Goal: Task Accomplishment & Management: Use online tool/utility

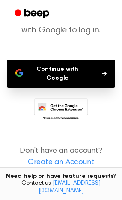
scroll to position [62, 0]
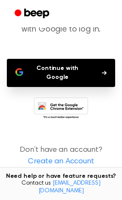
click at [81, 70] on button "Continue with Google" at bounding box center [61, 73] width 108 height 28
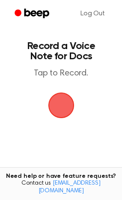
click at [65, 115] on span "button" at bounding box center [61, 106] width 28 height 28
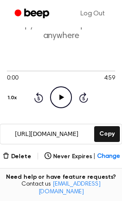
scroll to position [85, 0]
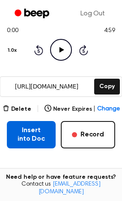
click at [39, 140] on button "Insert into Doc" at bounding box center [31, 134] width 49 height 27
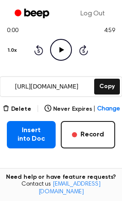
click at [0, 159] on main "Your Recording is Ready Copy the link and paste it anywhere 0:00 4:59 Your brow…" at bounding box center [61, 89] width 122 height 349
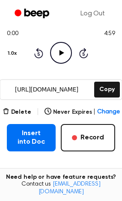
scroll to position [128, 0]
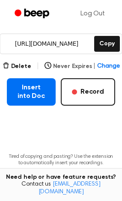
click at [104, 68] on span "Change" at bounding box center [108, 66] width 22 height 9
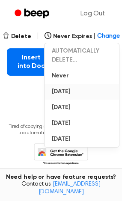
scroll to position [171, 0]
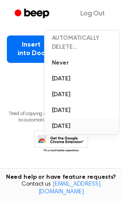
click at [79, 128] on button "In 1 Year" at bounding box center [82, 126] width 74 height 16
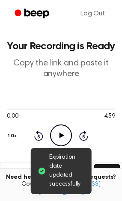
scroll to position [128, 0]
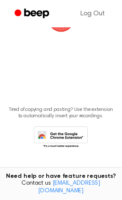
scroll to position [87, 0]
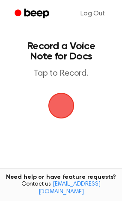
click at [68, 104] on span "button" at bounding box center [61, 106] width 26 height 26
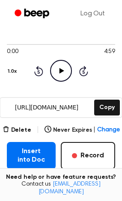
scroll to position [85, 0]
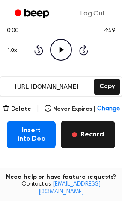
click at [84, 129] on button "Record" at bounding box center [88, 134] width 54 height 27
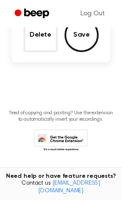
scroll to position [125, 0]
